Goal: Transaction & Acquisition: Book appointment/travel/reservation

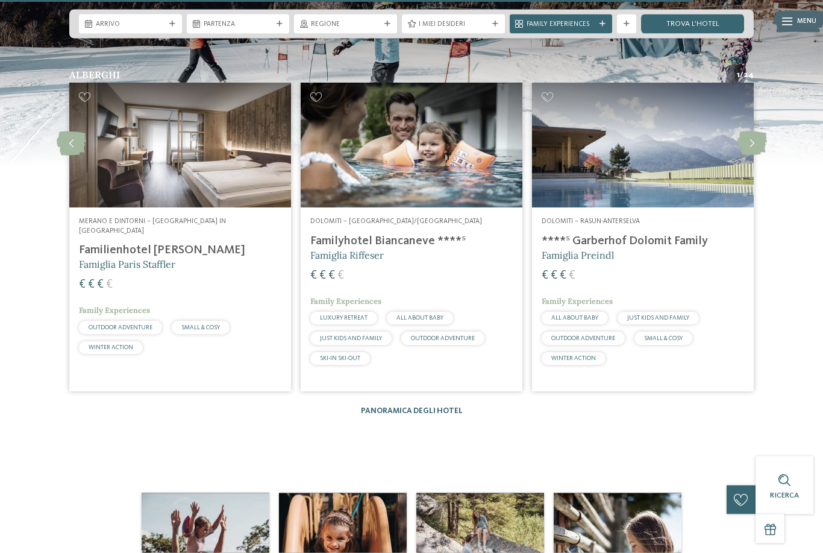
scroll to position [2158, 0]
click at [448, 414] on link "Panoramica degli hotel" at bounding box center [412, 410] width 102 height 8
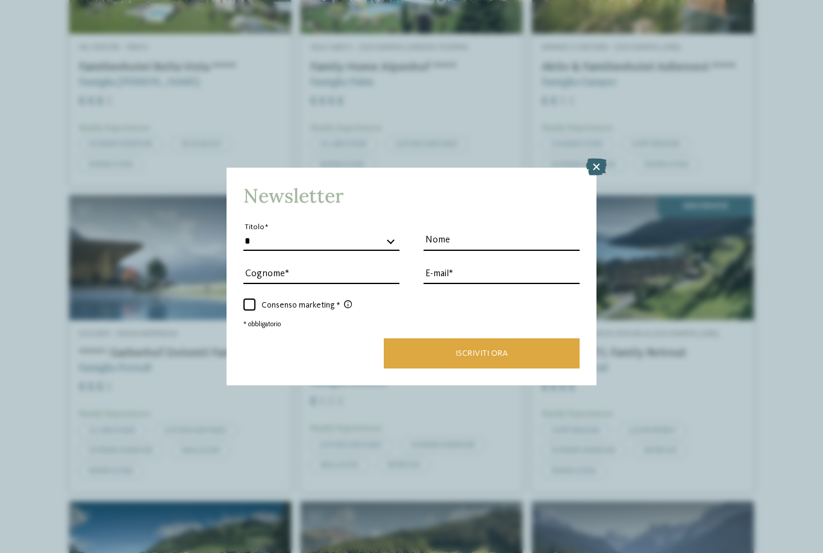
scroll to position [1962, 0]
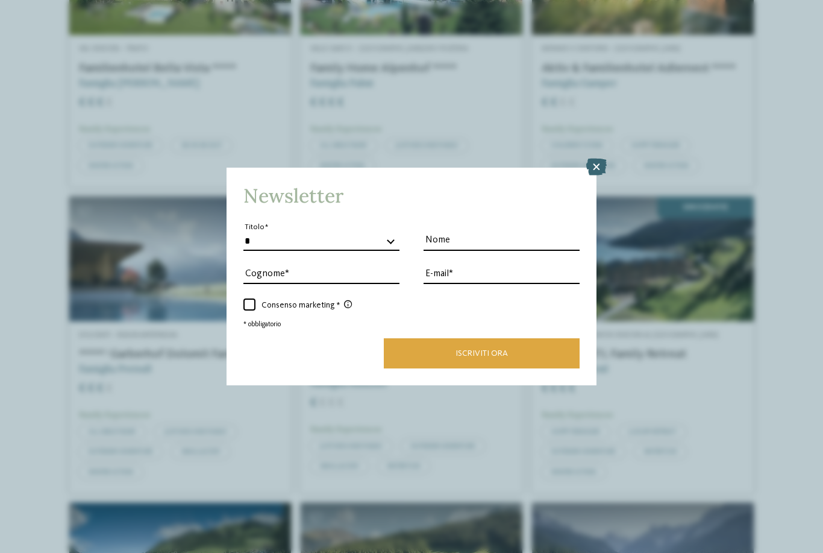
click at [601, 158] on icon at bounding box center [596, 166] width 20 height 17
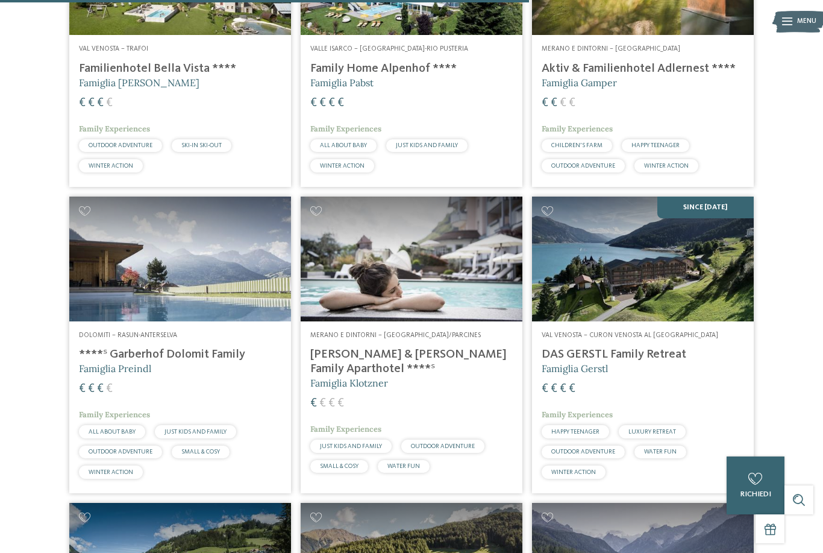
click at [457, 286] on img at bounding box center [412, 258] width 222 height 125
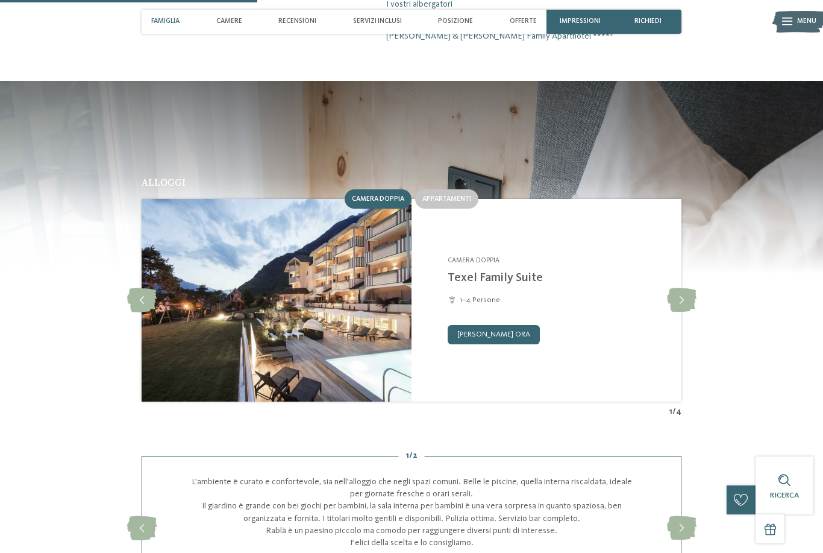
scroll to position [983, 0]
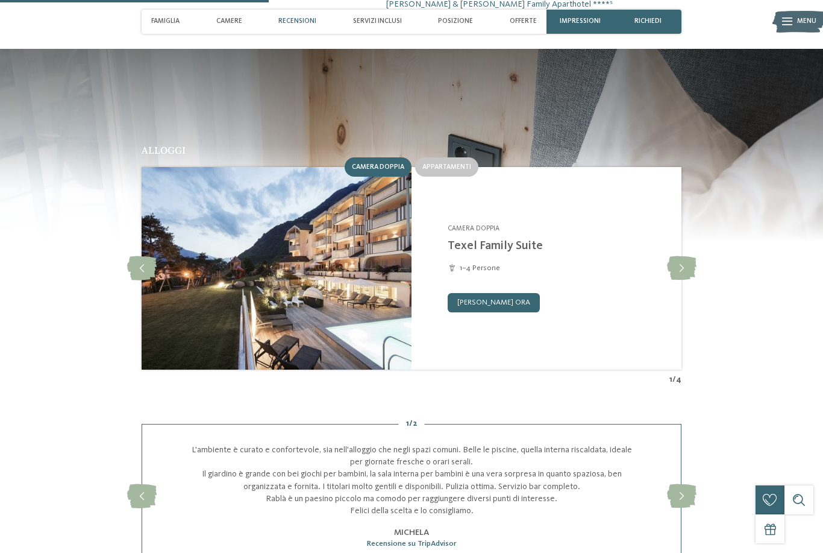
click at [453, 163] on span "Appartamenti" at bounding box center [446, 166] width 49 height 7
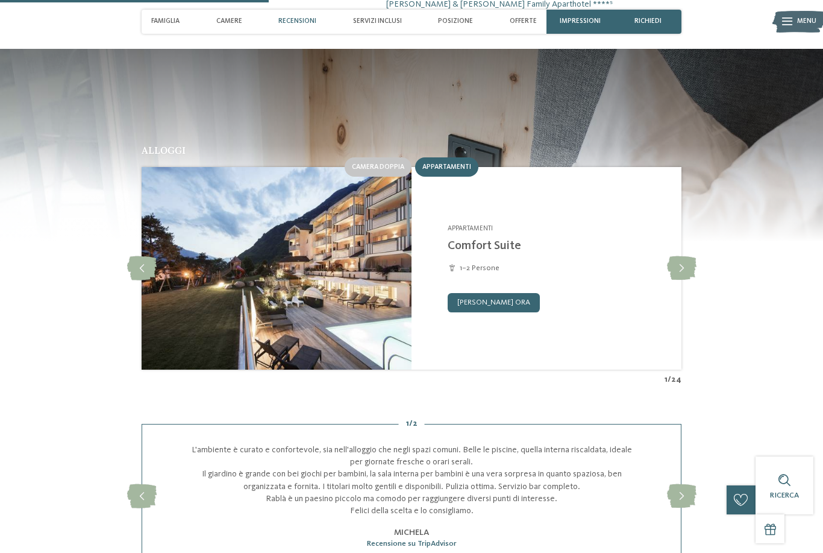
click at [684, 258] on icon at bounding box center [682, 268] width 30 height 24
click at [685, 261] on icon at bounding box center [682, 268] width 30 height 24
click at [683, 258] on icon at bounding box center [682, 268] width 30 height 24
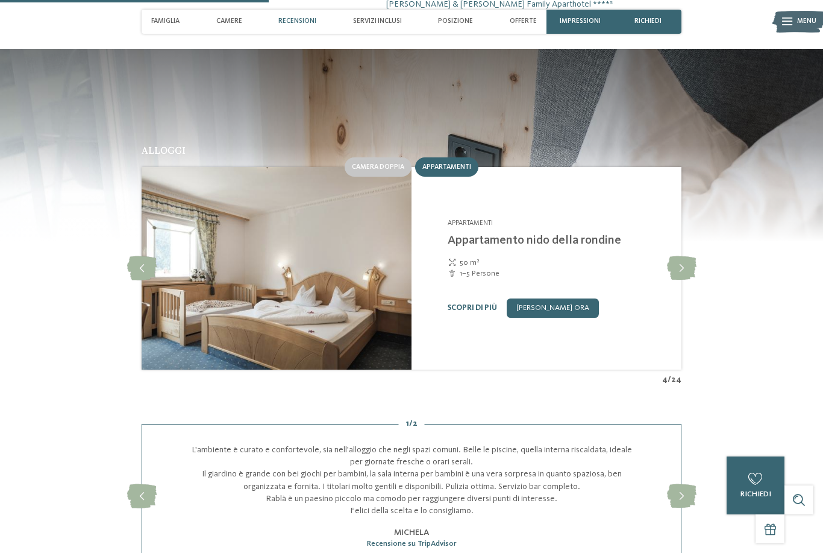
click at [684, 262] on icon at bounding box center [682, 268] width 30 height 24
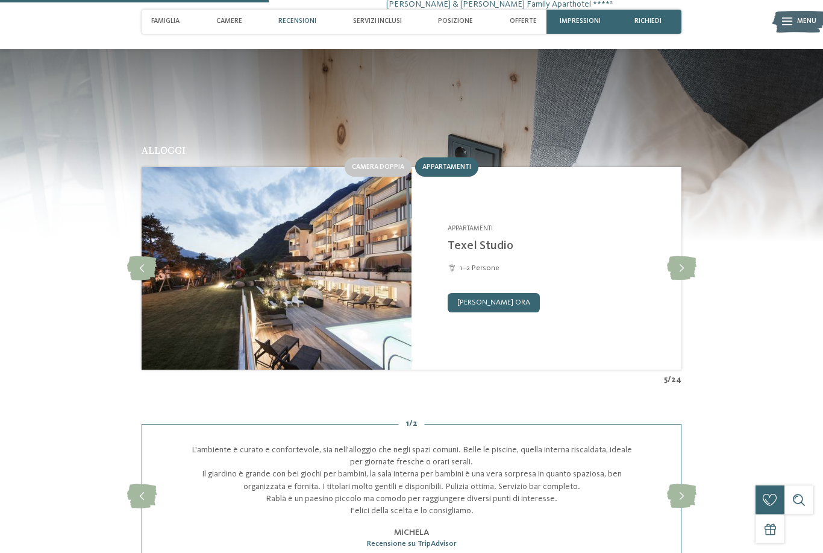
click at [681, 258] on icon at bounding box center [682, 268] width 30 height 24
click at [680, 263] on icon at bounding box center [682, 268] width 30 height 24
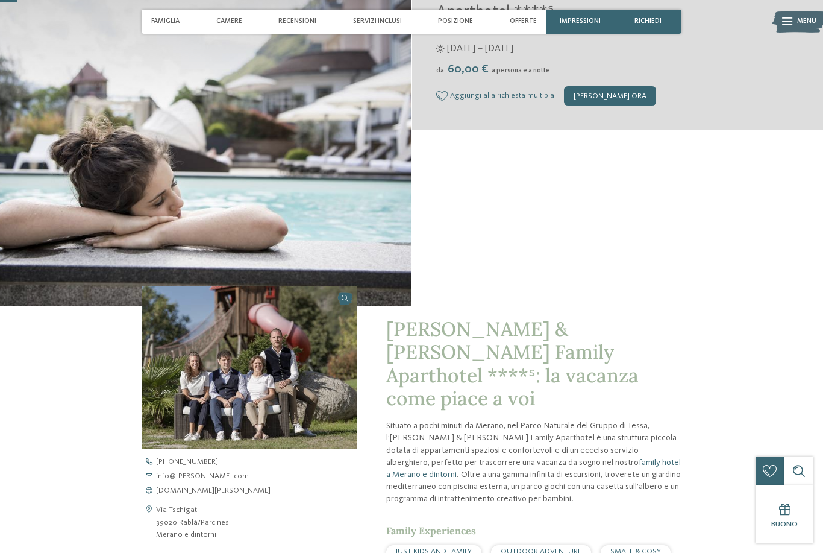
scroll to position [0, 0]
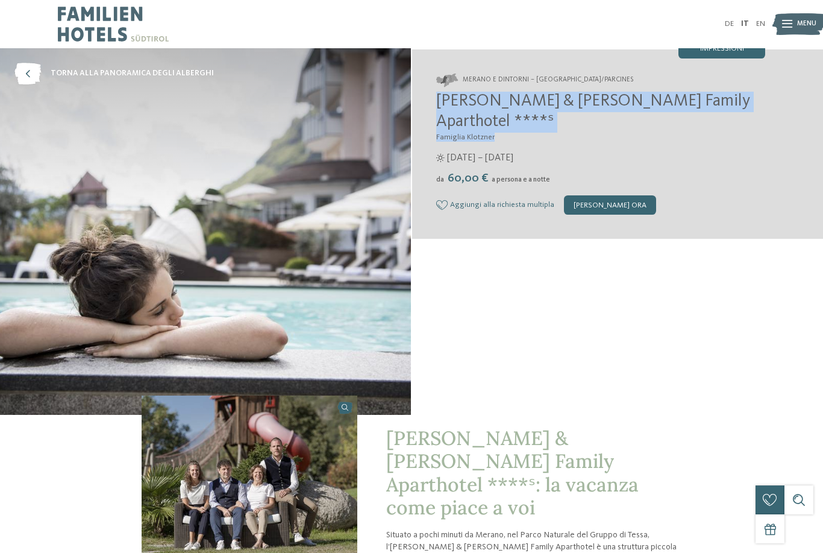
copy div "Heidi & Edith Family Aparthotel ****ˢ Famiglia Klotzner"
